Goal: Find specific page/section: Find specific page/section

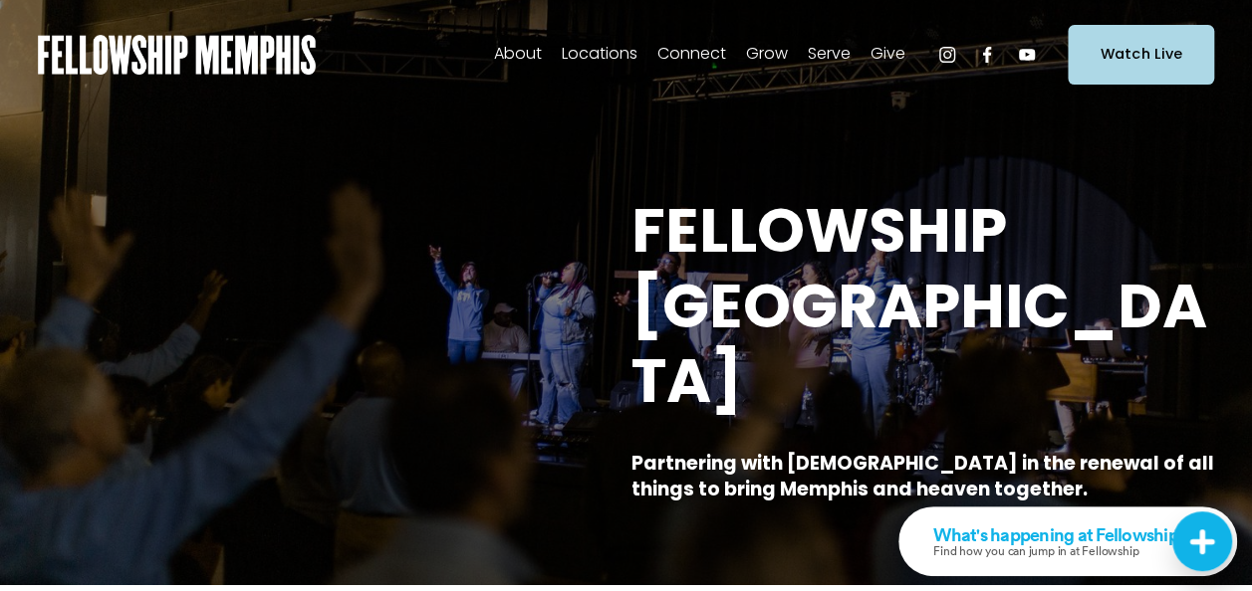
click at [0, 0] on span "Staff" at bounding box center [0, 0] width 0 height 0
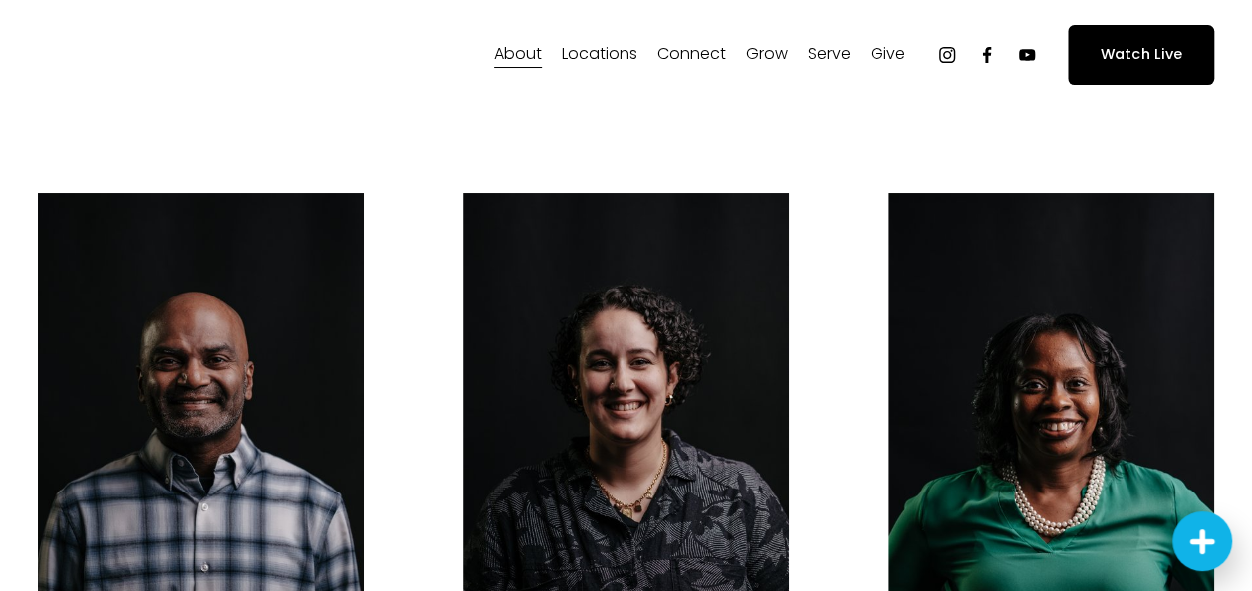
click at [0, 0] on span "In-Person" at bounding box center [0, 0] width 0 height 0
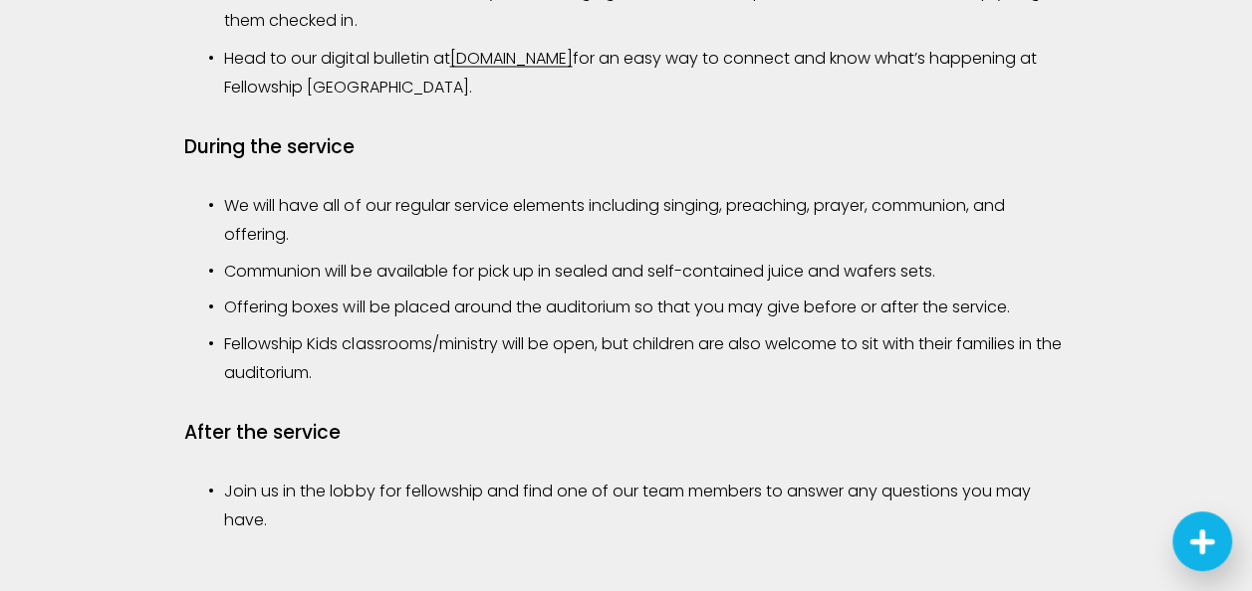
scroll to position [2107, 0]
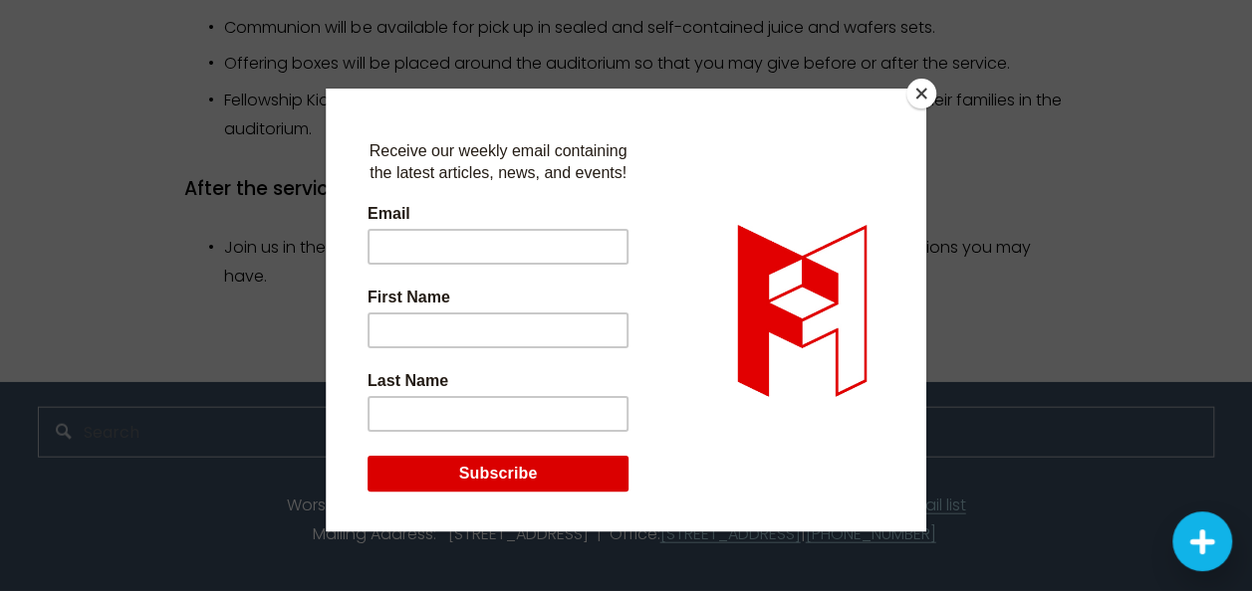
click at [915, 103] on button "Close" at bounding box center [921, 94] width 30 height 30
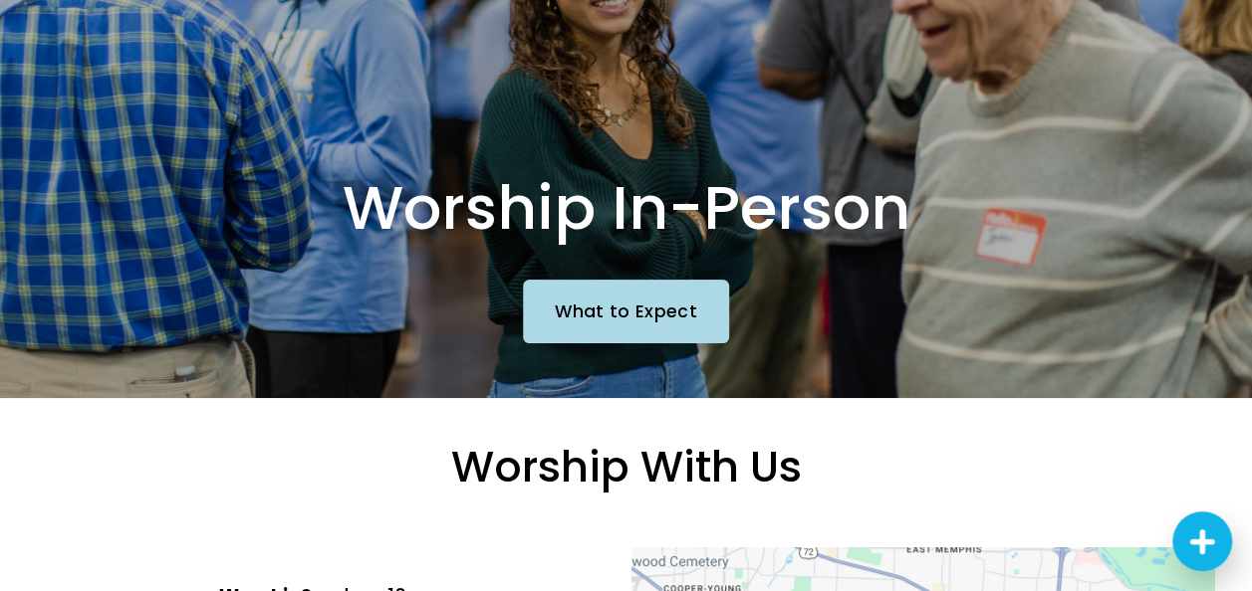
scroll to position [0, 0]
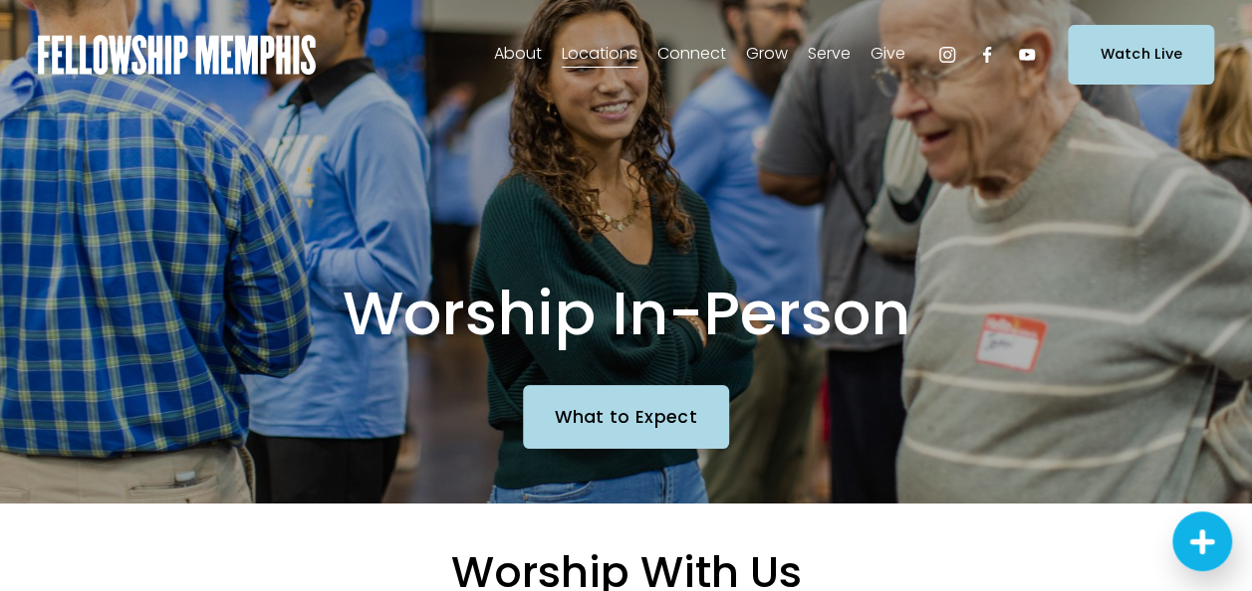
click at [1030, 54] on use "YouTube" at bounding box center [1027, 54] width 16 height 11
click at [0, 0] on span "Careers" at bounding box center [0, 0] width 0 height 0
